Goal: Information Seeking & Learning: Learn about a topic

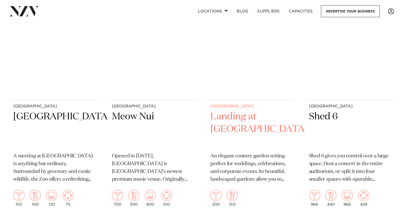
scroll to position [1211, 0]
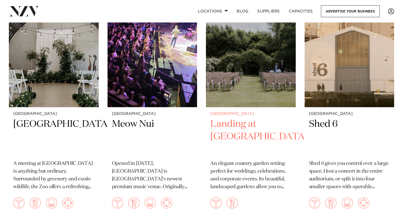
click at [221, 120] on h2 "Landing at [GEOGRAPHIC_DATA]" at bounding box center [250, 136] width 81 height 37
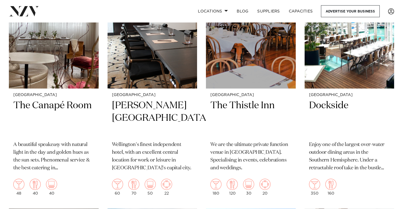
scroll to position [1711, 0]
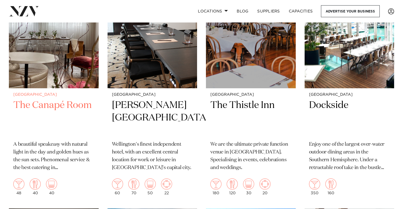
click at [49, 109] on h2 "The Canapé Room" at bounding box center [53, 117] width 81 height 37
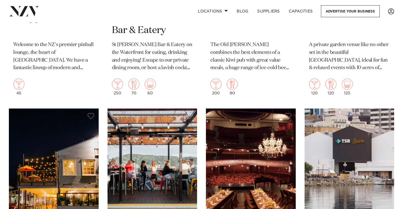
scroll to position [2231, 0]
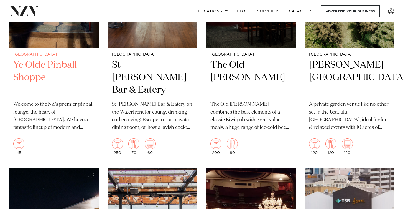
click at [40, 68] on h2 "Ye Olde Pinball Shoppe" at bounding box center [53, 77] width 81 height 37
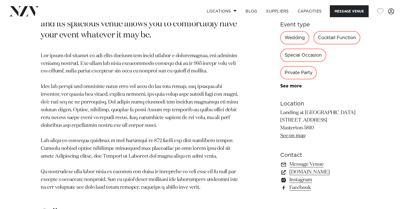
scroll to position [349, 0]
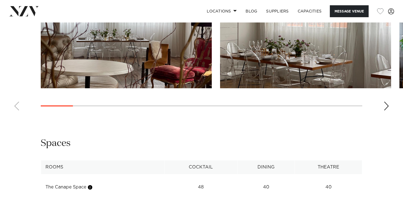
scroll to position [554, 0]
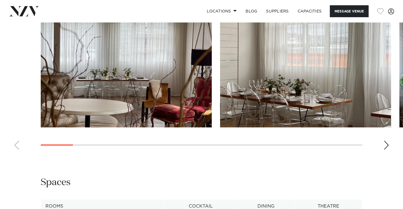
click at [386, 144] on div "Next slide" at bounding box center [386, 144] width 6 height 9
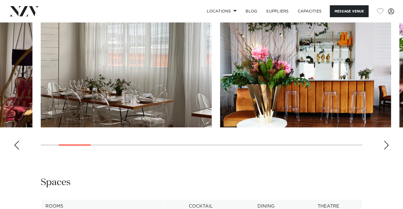
click at [386, 144] on div "Next slide" at bounding box center [386, 144] width 6 height 9
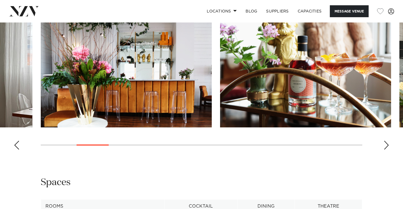
click at [386, 144] on div "Next slide" at bounding box center [386, 144] width 6 height 9
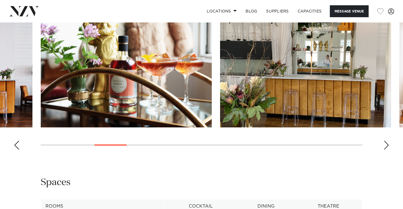
click at [386, 144] on div "Next slide" at bounding box center [386, 144] width 6 height 9
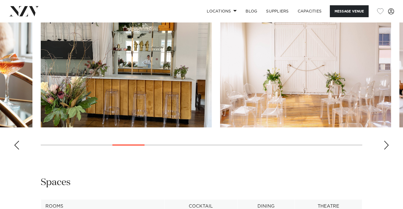
click at [386, 144] on div "Next slide" at bounding box center [386, 144] width 6 height 9
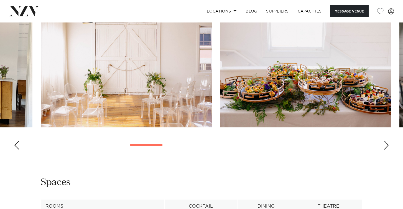
click at [386, 144] on div "Next slide" at bounding box center [386, 144] width 6 height 9
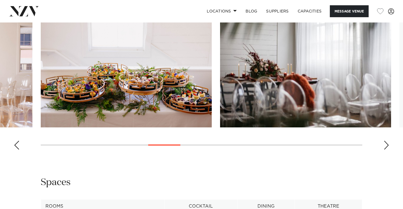
click at [386, 144] on div "Next slide" at bounding box center [386, 144] width 6 height 9
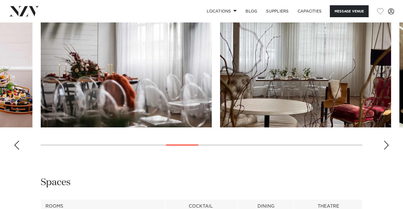
click at [386, 144] on div "Next slide" at bounding box center [386, 144] width 6 height 9
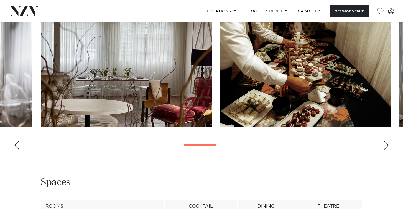
click at [386, 144] on div "Next slide" at bounding box center [386, 144] width 6 height 9
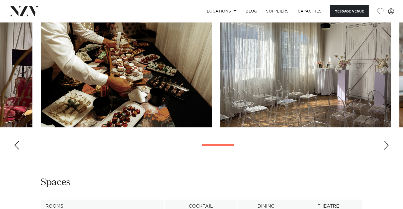
click at [386, 144] on div "Next slide" at bounding box center [386, 144] width 6 height 9
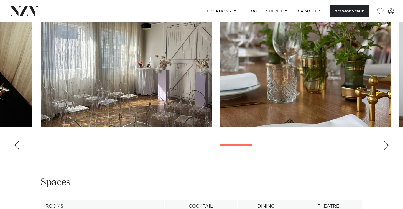
click at [386, 144] on div "Next slide" at bounding box center [386, 144] width 6 height 9
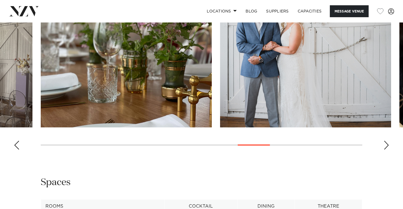
click at [386, 144] on div "Next slide" at bounding box center [386, 144] width 6 height 9
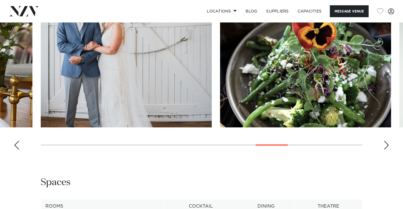
click at [386, 144] on div "Next slide" at bounding box center [386, 144] width 6 height 9
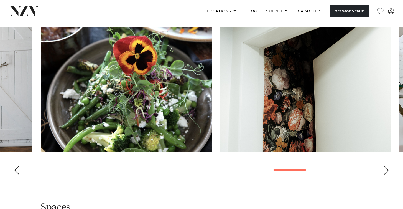
scroll to position [530, 0]
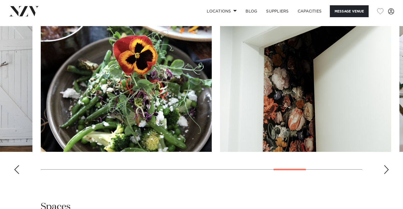
click at [386, 171] on div "Next slide" at bounding box center [386, 169] width 6 height 9
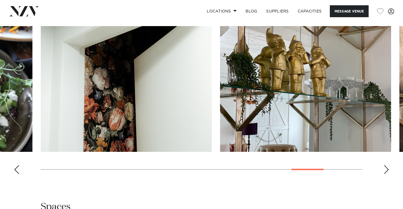
click at [386, 171] on div "Next slide" at bounding box center [386, 169] width 6 height 9
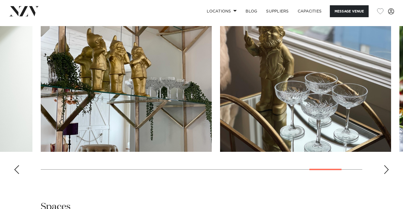
click at [386, 171] on div "Next slide" at bounding box center [386, 169] width 6 height 9
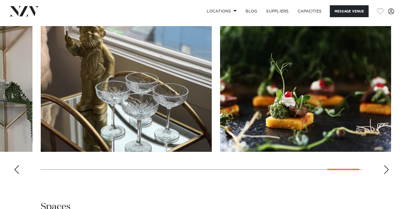
click at [386, 171] on div "Next slide" at bounding box center [386, 169] width 6 height 9
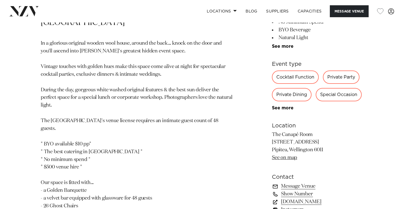
scroll to position [221, 0]
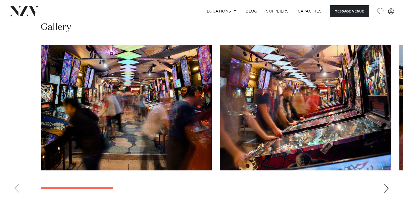
scroll to position [520, 0]
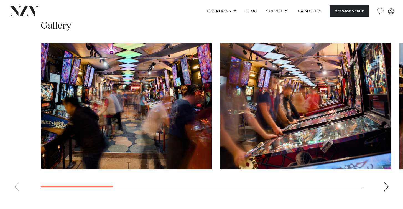
click at [383, 185] on swiper-container at bounding box center [201, 119] width 403 height 152
click at [389, 185] on div "Next slide" at bounding box center [386, 186] width 6 height 9
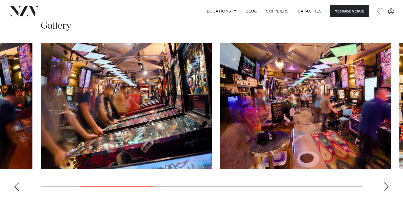
click at [388, 185] on div "Next slide" at bounding box center [386, 186] width 6 height 9
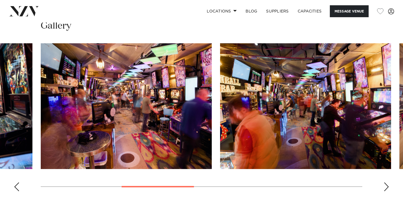
click at [388, 185] on div "Next slide" at bounding box center [386, 186] width 6 height 9
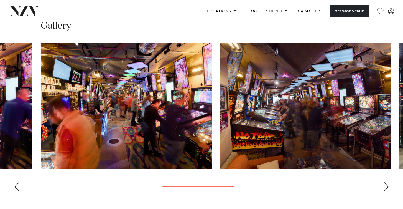
click at [388, 185] on div "Next slide" at bounding box center [386, 186] width 6 height 9
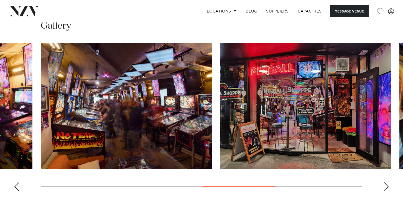
click at [388, 185] on div "Next slide" at bounding box center [386, 186] width 6 height 9
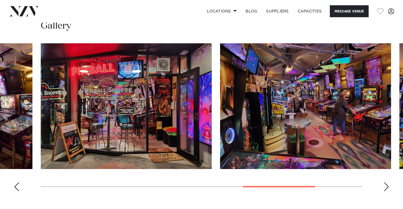
click at [388, 185] on div "Next slide" at bounding box center [386, 186] width 6 height 9
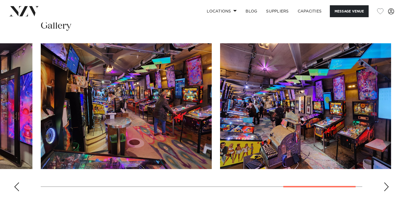
click at [388, 185] on div "Next slide" at bounding box center [386, 186] width 6 height 9
